Goal: Check status: Check status

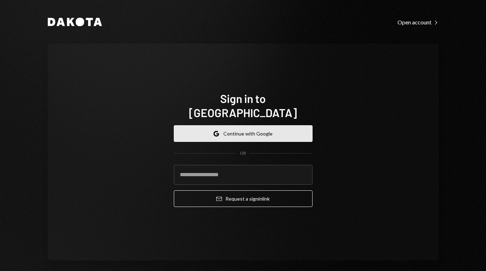
click at [245, 129] on button "Google Continue with Google" at bounding box center [243, 133] width 139 height 17
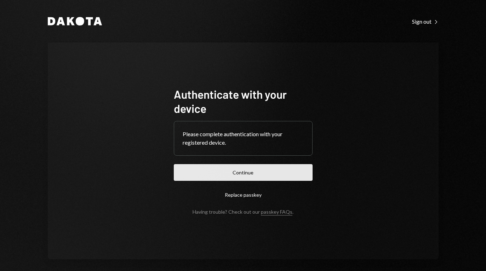
click at [233, 175] on button "Continue" at bounding box center [243, 172] width 139 height 17
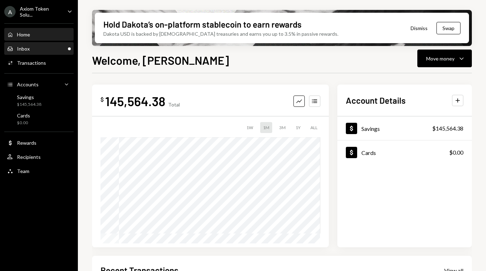
click at [34, 46] on div "Inbox Inbox" at bounding box center [39, 49] width 64 height 6
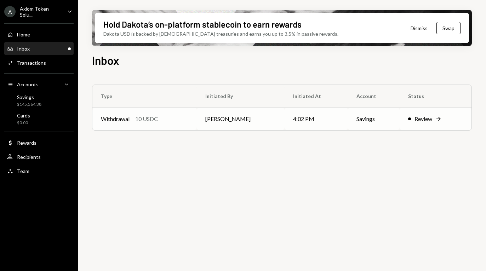
click at [334, 122] on td "4:02 PM" at bounding box center [316, 119] width 63 height 23
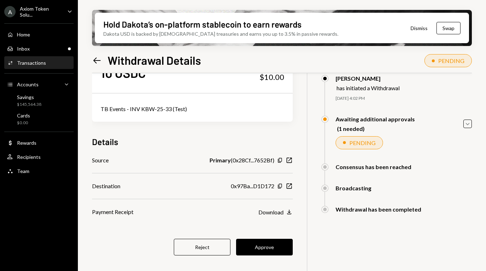
scroll to position [57, 0]
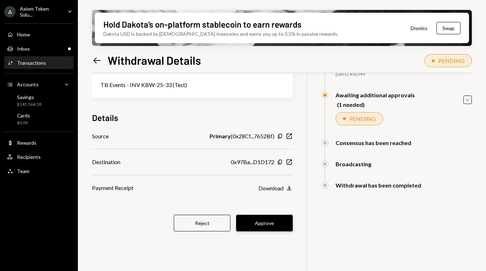
click at [262, 225] on button "Approve" at bounding box center [264, 223] width 57 height 17
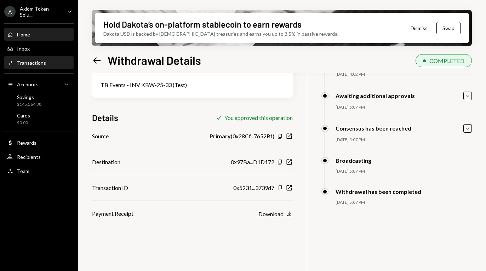
click at [27, 33] on div "Home" at bounding box center [23, 35] width 13 height 6
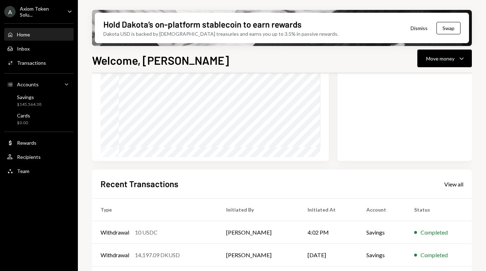
scroll to position [155, 0]
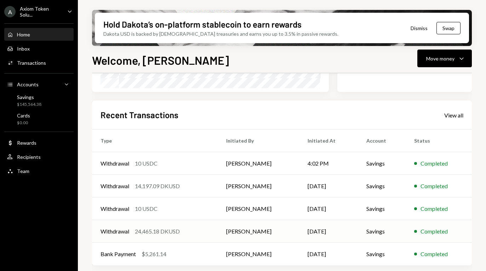
click at [164, 231] on div "24,465.18 DKUSD" at bounding box center [157, 231] width 45 height 8
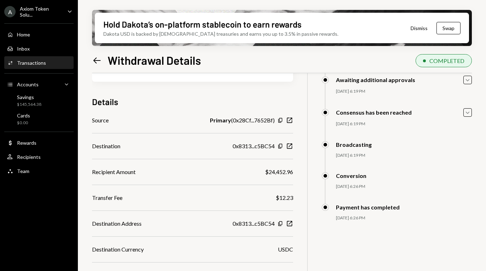
scroll to position [90, 0]
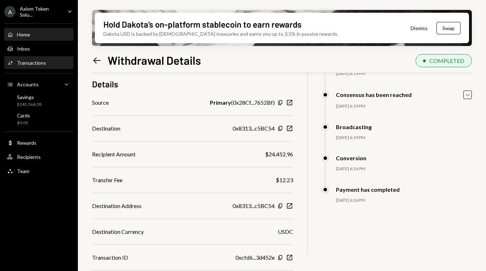
click at [27, 34] on div "Home" at bounding box center [23, 35] width 13 height 6
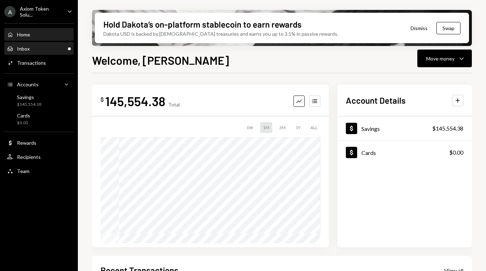
click at [28, 47] on div "Inbox" at bounding box center [23, 49] width 13 height 6
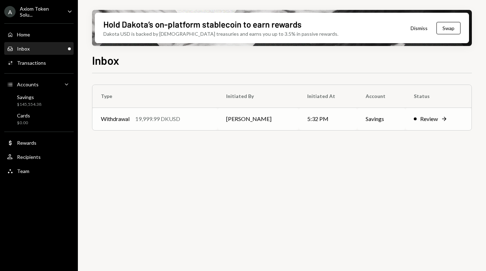
click at [420, 118] on div "Review" at bounding box center [429, 119] width 18 height 8
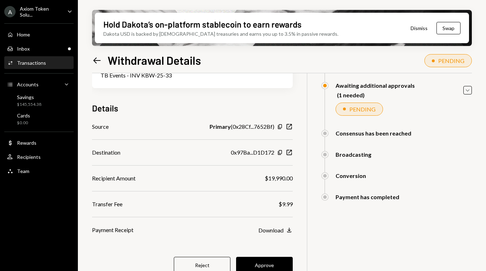
scroll to position [75, 0]
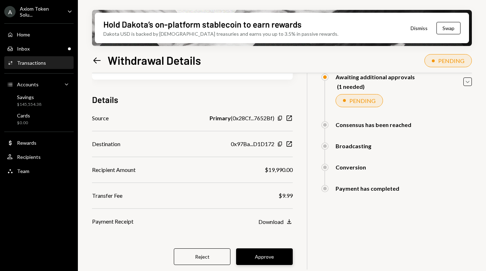
click at [267, 256] on button "Approve" at bounding box center [264, 257] width 57 height 17
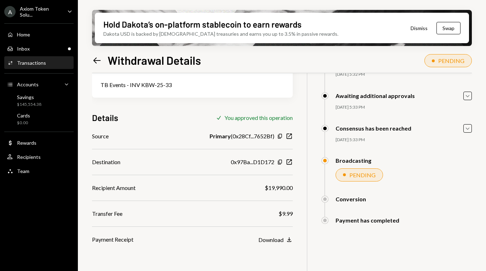
scroll to position [57, 0]
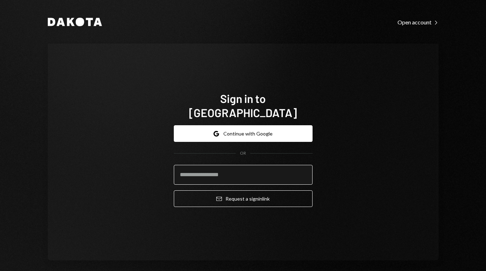
click at [229, 167] on input "email" at bounding box center [243, 175] width 139 height 20
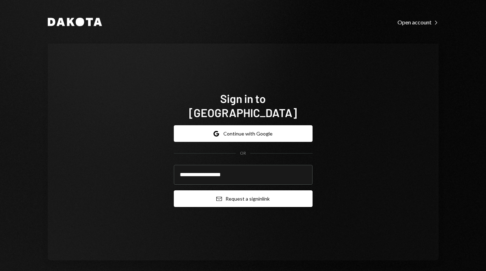
type input "**********"
click at [298, 191] on button "Email Request a sign in link" at bounding box center [243, 199] width 139 height 17
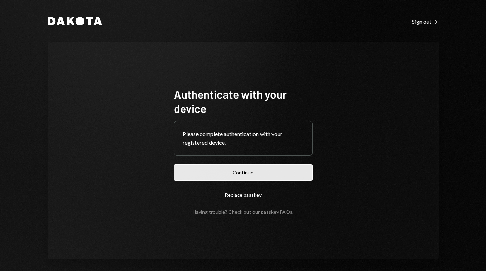
click at [235, 174] on button "Continue" at bounding box center [243, 172] width 139 height 17
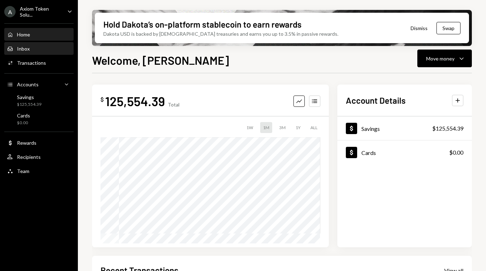
click at [31, 46] on div "Inbox Inbox" at bounding box center [39, 49] width 64 height 6
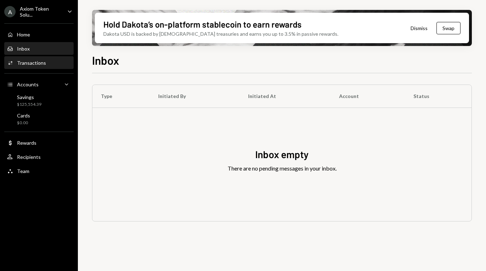
click at [32, 61] on div "Transactions" at bounding box center [31, 63] width 29 height 6
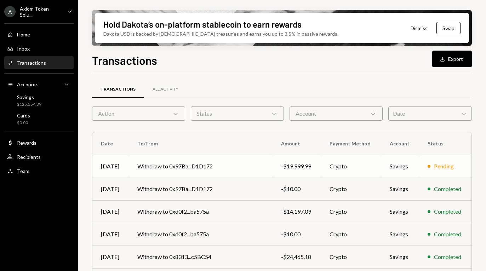
click at [186, 166] on td "Withdraw to 0x97Ba...D1D172" at bounding box center [200, 166] width 143 height 23
